Goal: Transaction & Acquisition: Obtain resource

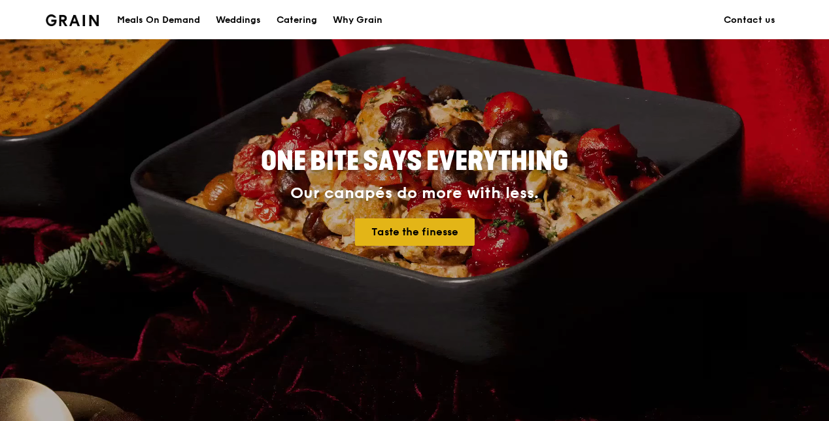
scroll to position [131, 0]
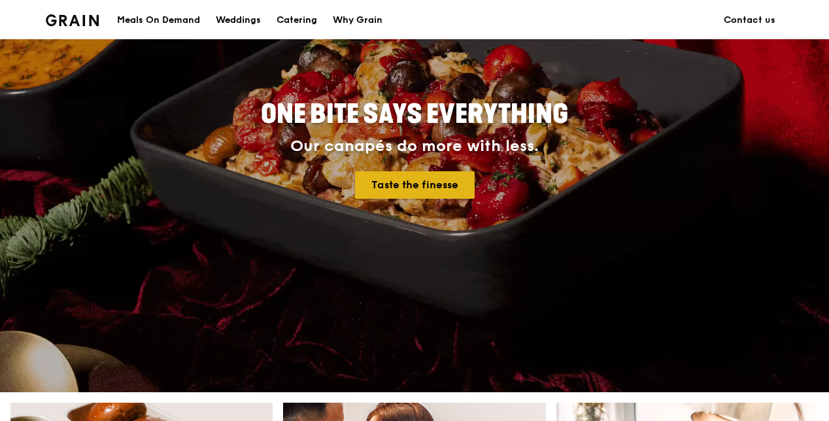
click at [407, 196] on link "Taste the finesse" at bounding box center [415, 184] width 120 height 27
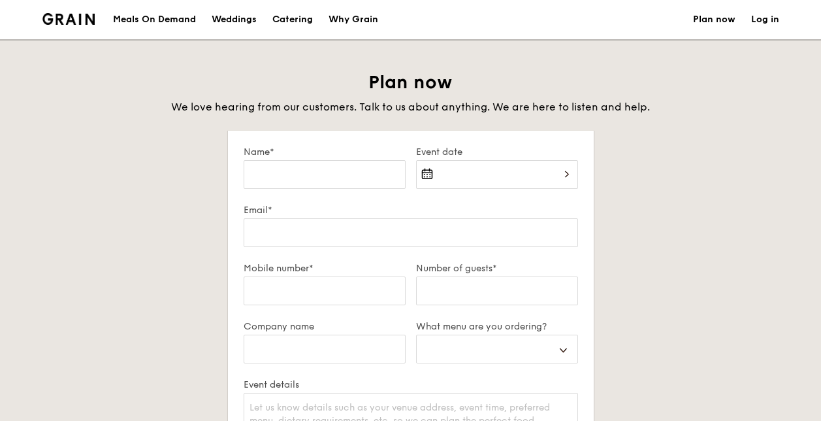
select select
click at [360, 179] on input "Name*" at bounding box center [325, 174] width 162 height 29
click at [467, 179] on div at bounding box center [497, 182] width 162 height 44
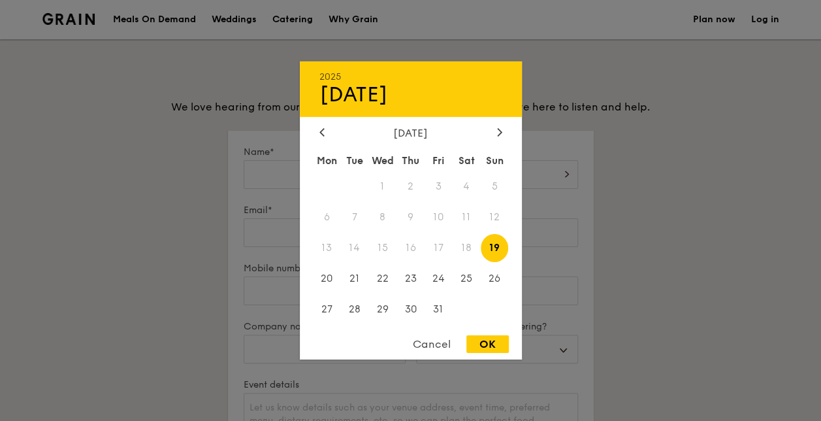
click at [589, 183] on div at bounding box center [410, 210] width 821 height 421
click at [471, 169] on div "2025 Oct 19 October 2025 Mon Tue Wed Thu Fri Sat Sun 1 2 3 4 5 6 7 8 9 10 11 12…" at bounding box center [497, 182] width 162 height 44
click at [494, 133] on div at bounding box center [500, 133] width 12 height 12
click at [325, 133] on div at bounding box center [322, 133] width 12 height 12
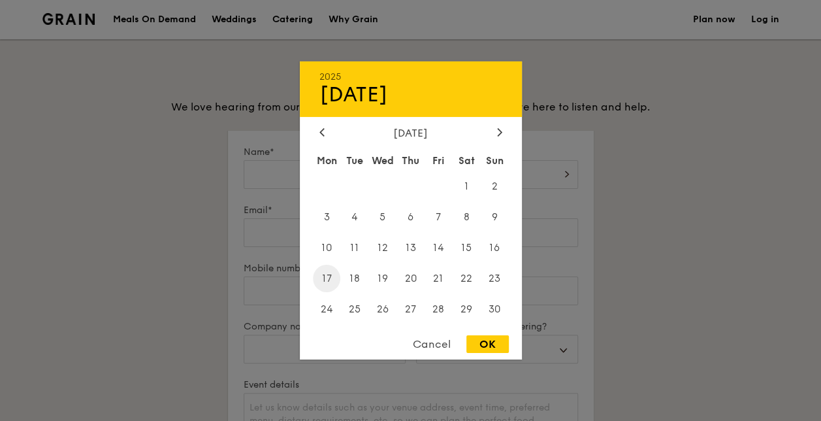
click at [329, 278] on span "17" at bounding box center [327, 278] width 28 height 28
click at [495, 343] on div "OK" at bounding box center [488, 344] width 42 height 18
type input "Nov 17, 2025"
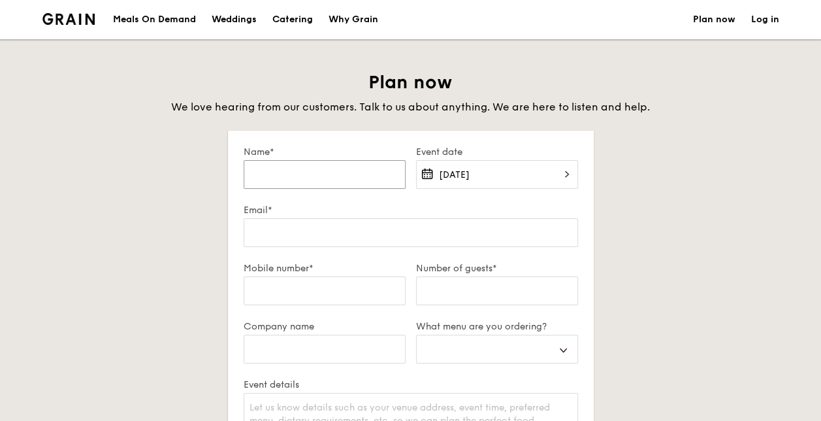
click at [331, 169] on input "Name*" at bounding box center [325, 174] width 162 height 29
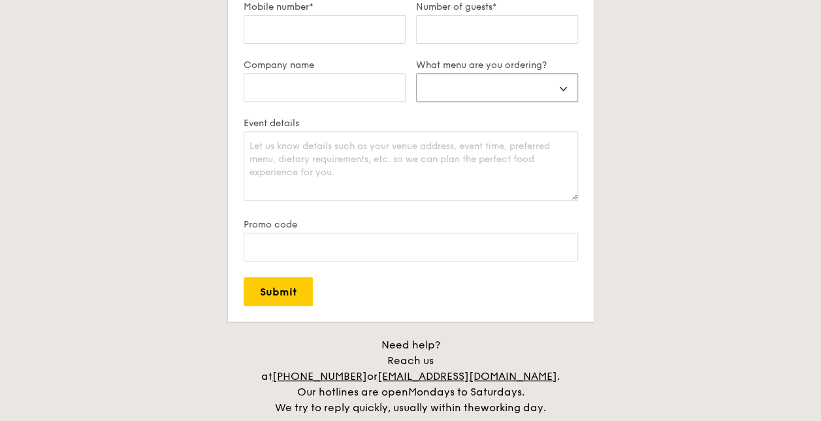
click at [488, 90] on select "Buffet Mini Buffet High Tea Canapés Meal Boxes Wedding" at bounding box center [497, 87] width 162 height 29
select select "buffet"
click at [416, 73] on select "Buffet Mini Buffet High Tea Canapés Meal Boxes Wedding" at bounding box center [497, 87] width 162 height 29
click at [352, 175] on textarea "Event details" at bounding box center [411, 165] width 335 height 69
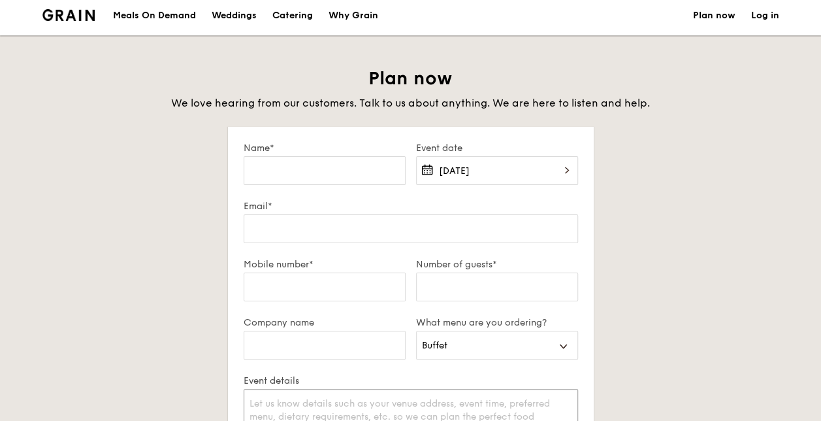
scroll to position [0, 0]
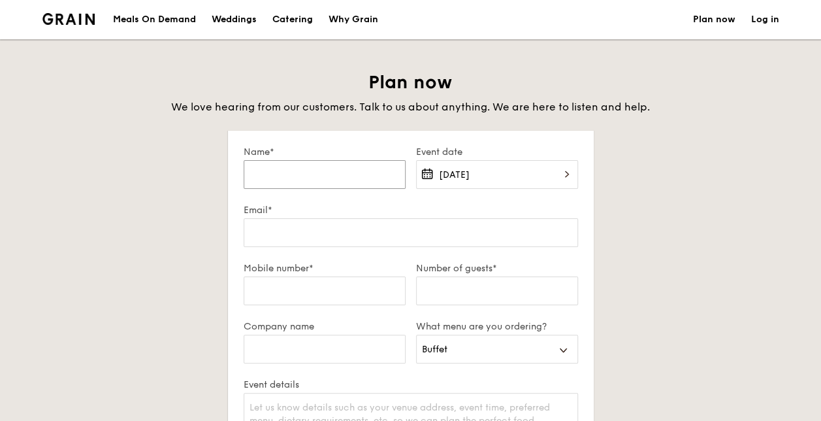
click at [330, 184] on input "Name*" at bounding box center [325, 174] width 162 height 29
click at [294, 17] on div "Catering" at bounding box center [293, 19] width 41 height 39
select select
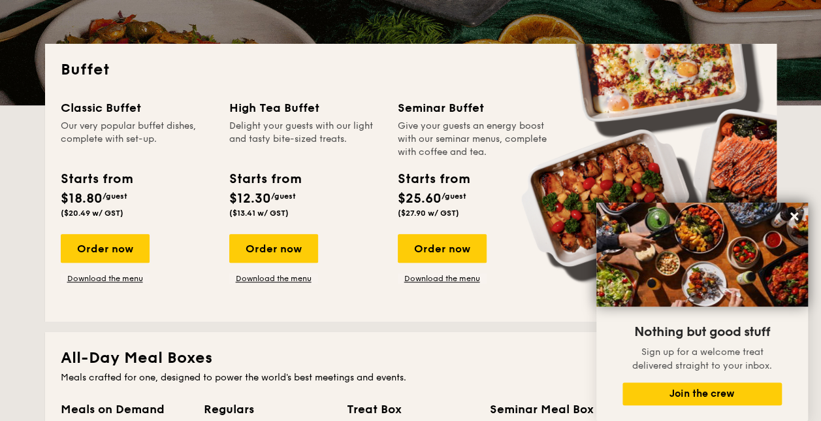
scroll to position [261, 0]
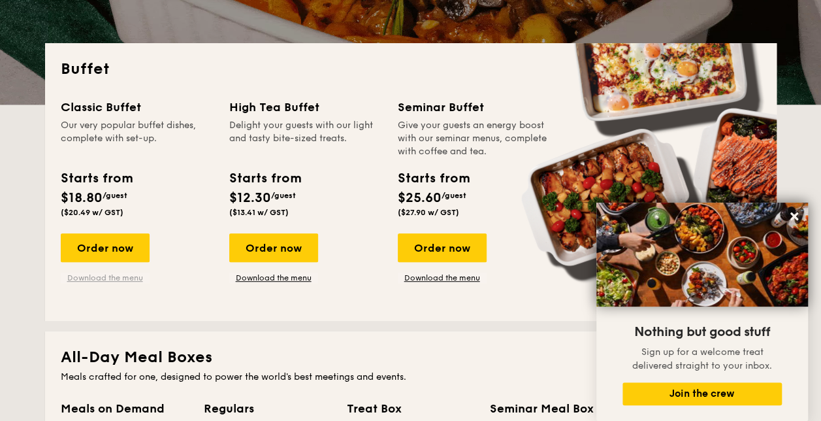
click at [99, 276] on link "Download the menu" at bounding box center [105, 278] width 89 height 10
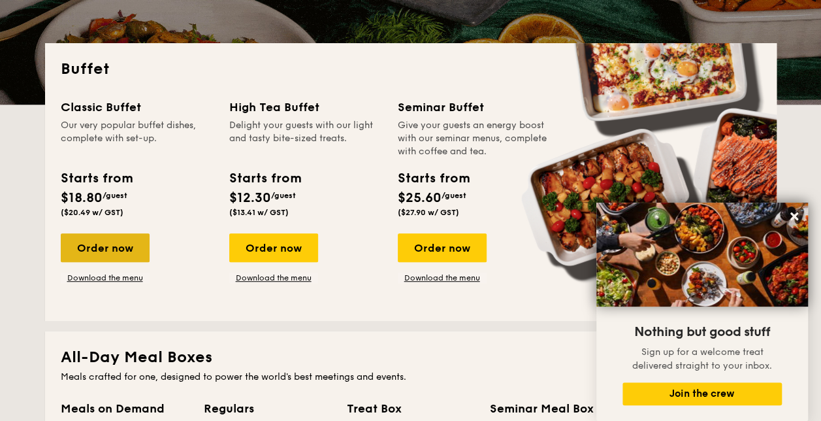
click at [108, 250] on div "Order now" at bounding box center [105, 247] width 89 height 29
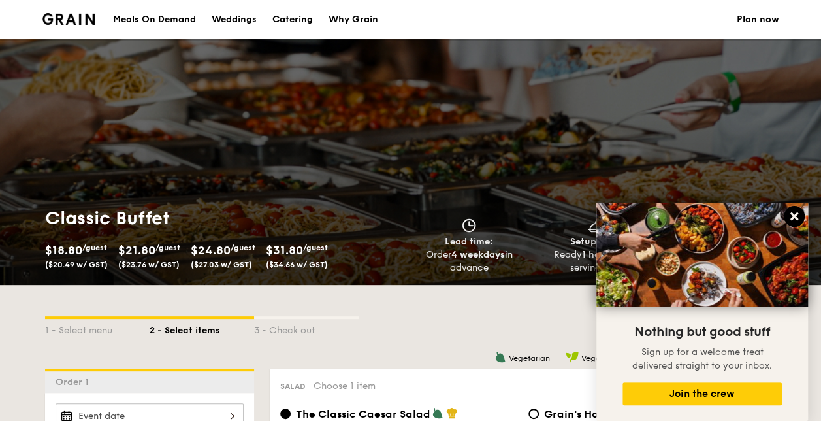
click at [791, 214] on icon at bounding box center [795, 216] width 12 height 12
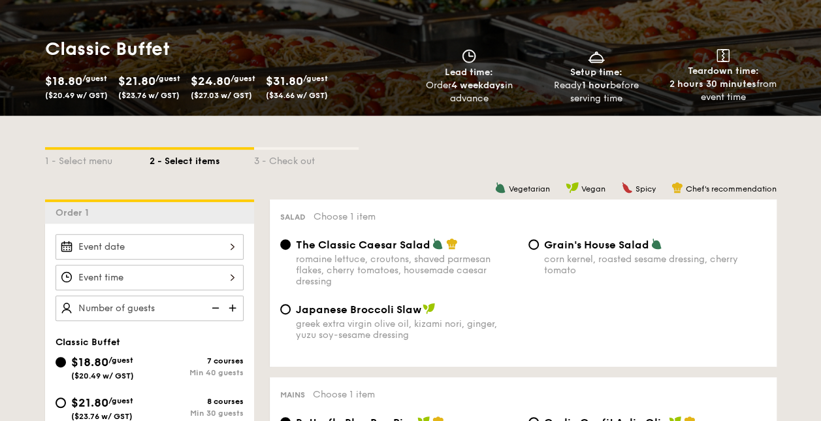
scroll to position [261, 0]
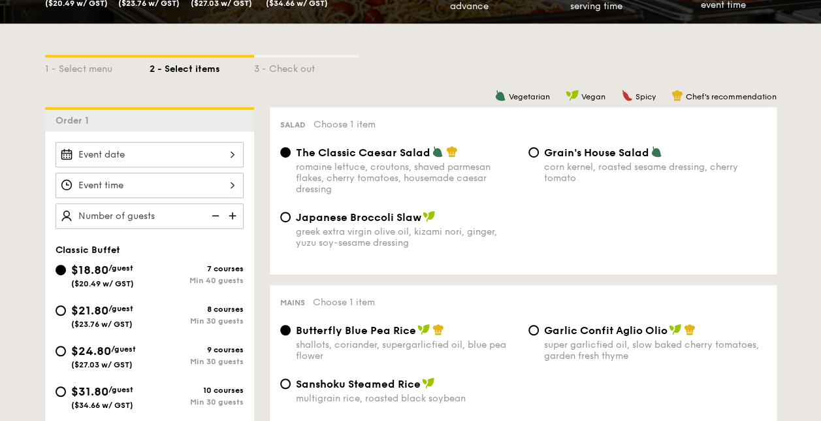
select select
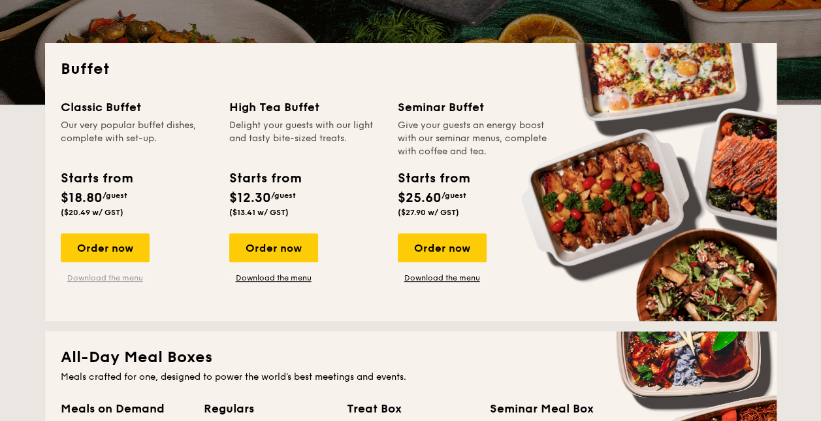
click at [107, 275] on link "Download the menu" at bounding box center [105, 278] width 89 height 10
click at [91, 276] on link "Download the menu" at bounding box center [105, 278] width 89 height 10
